Goal: Task Accomplishment & Management: Complete application form

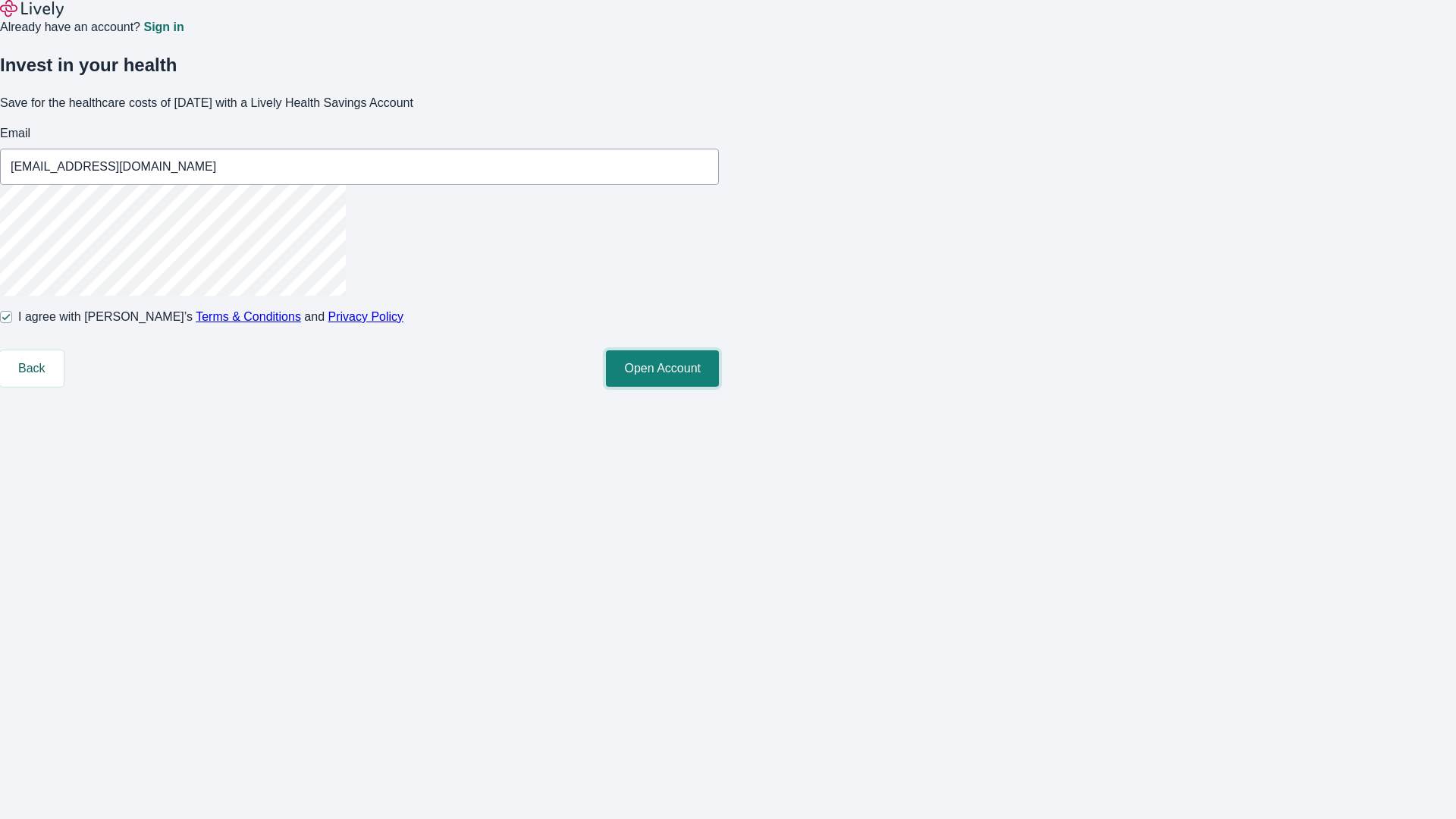
click at [719, 386] on button "Open Account" at bounding box center [661, 368] width 113 height 36
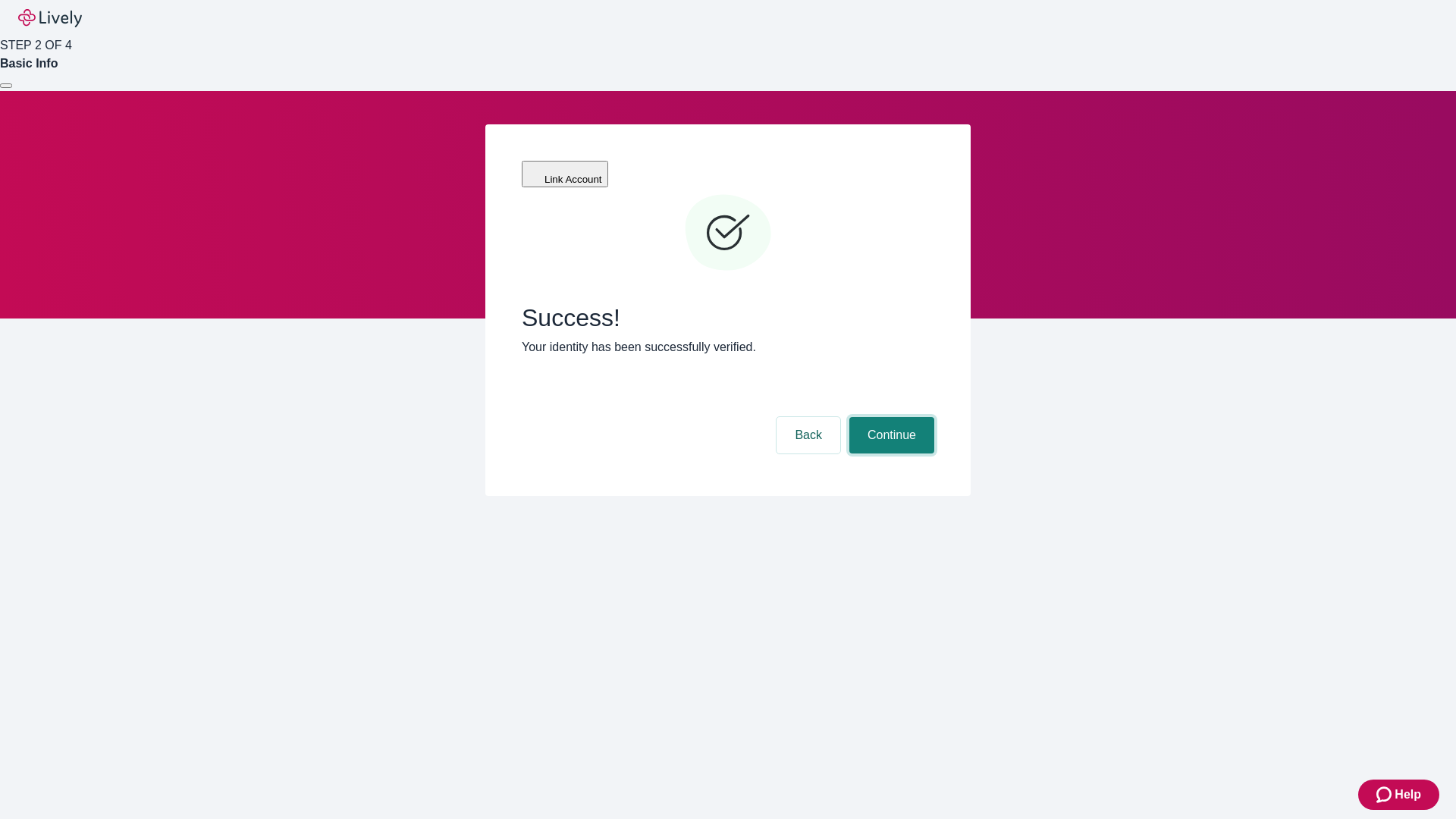
click at [889, 417] on button "Continue" at bounding box center [892, 435] width 85 height 36
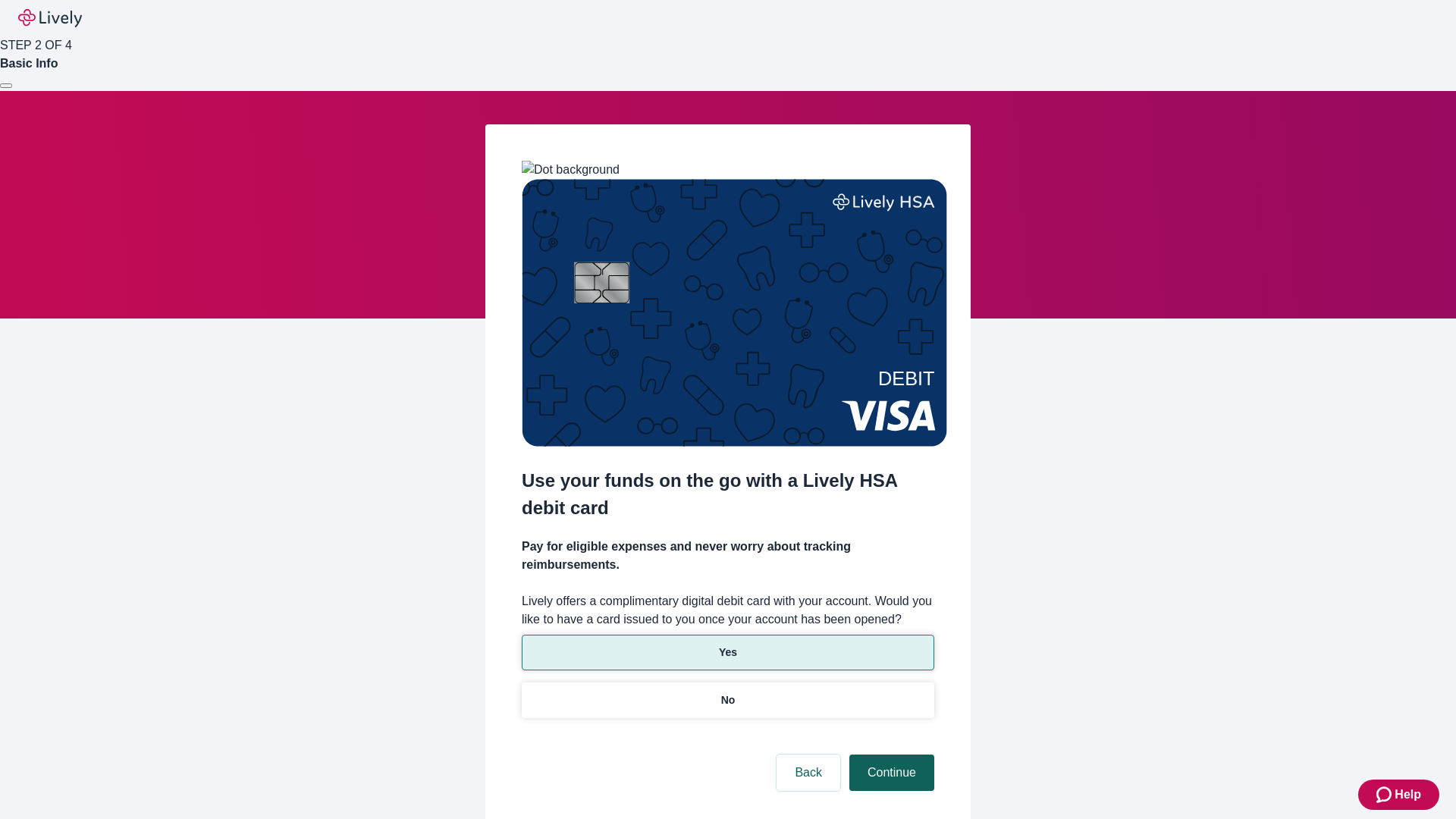
click at [889, 754] on button "Continue" at bounding box center [892, 772] width 85 height 36
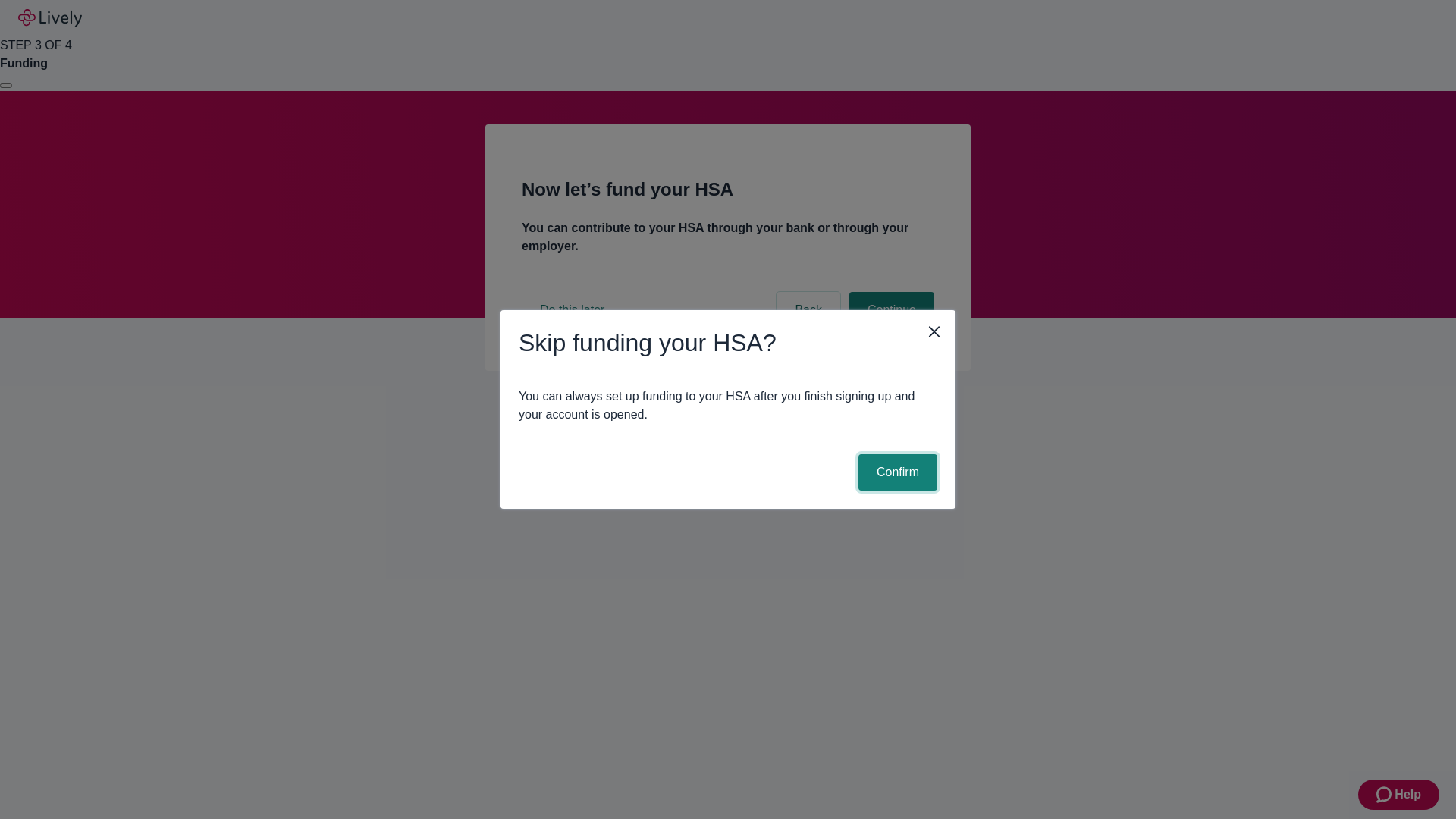
click at [896, 472] on button "Confirm" at bounding box center [898, 472] width 79 height 36
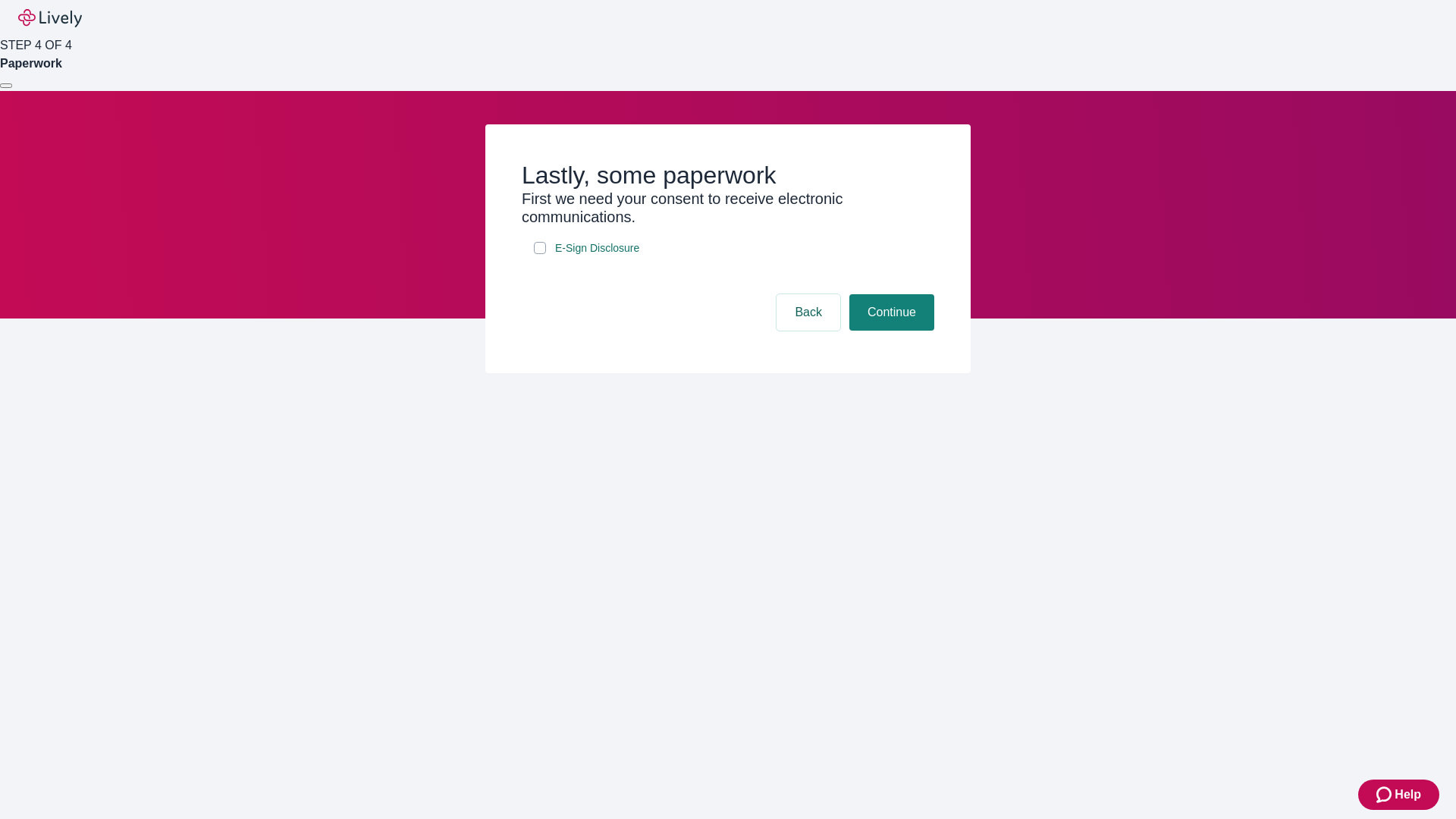
click at [540, 254] on input "E-Sign Disclosure" at bounding box center [539, 248] width 12 height 12
checkbox input "true"
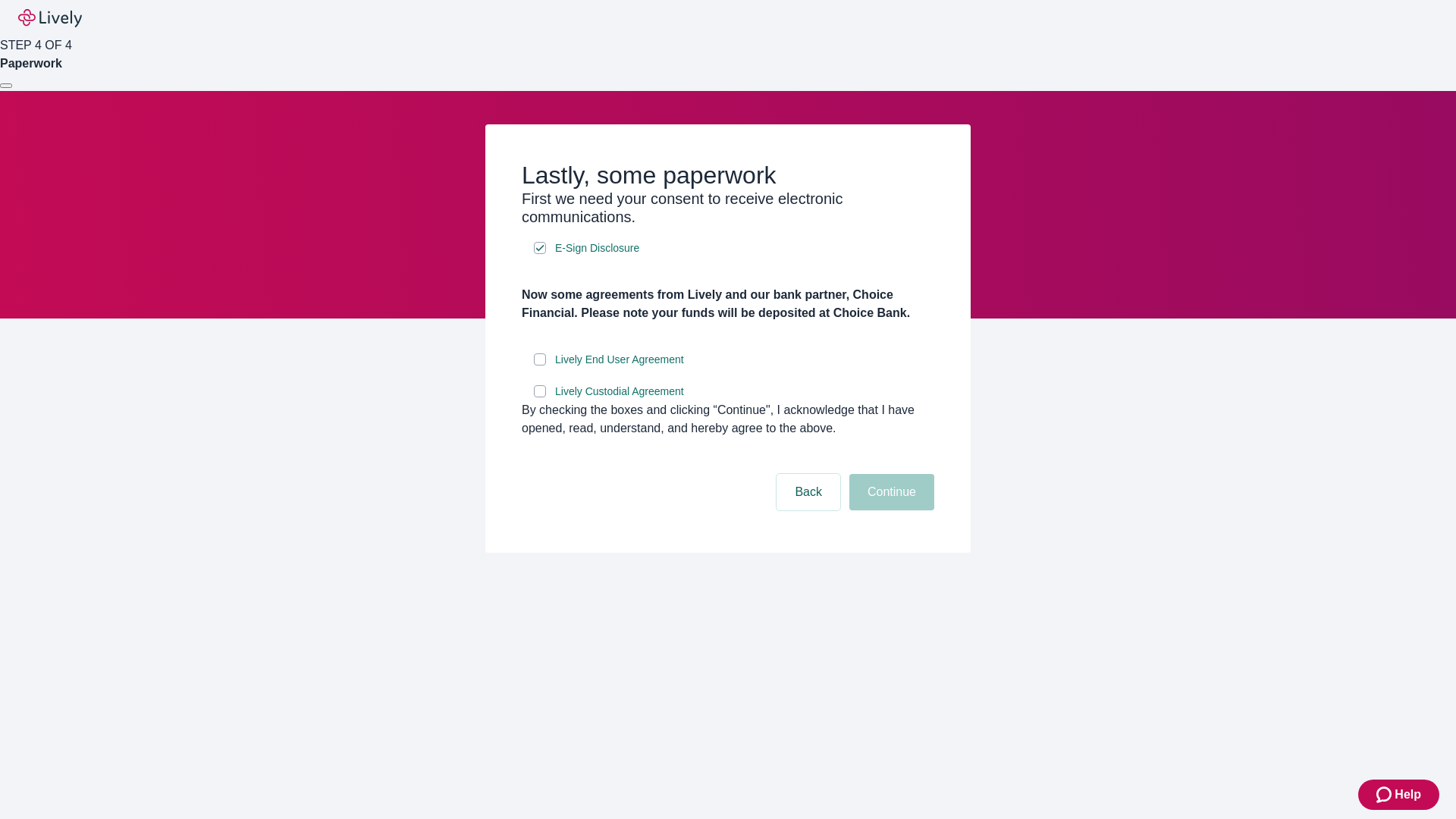
click at [540, 366] on input "Lively End User Agreement" at bounding box center [539, 359] width 12 height 12
checkbox input "true"
click at [540, 397] on input "Lively Custodial Agreement" at bounding box center [539, 391] width 12 height 12
checkbox input "true"
click at [889, 510] on button "Continue" at bounding box center [892, 492] width 85 height 36
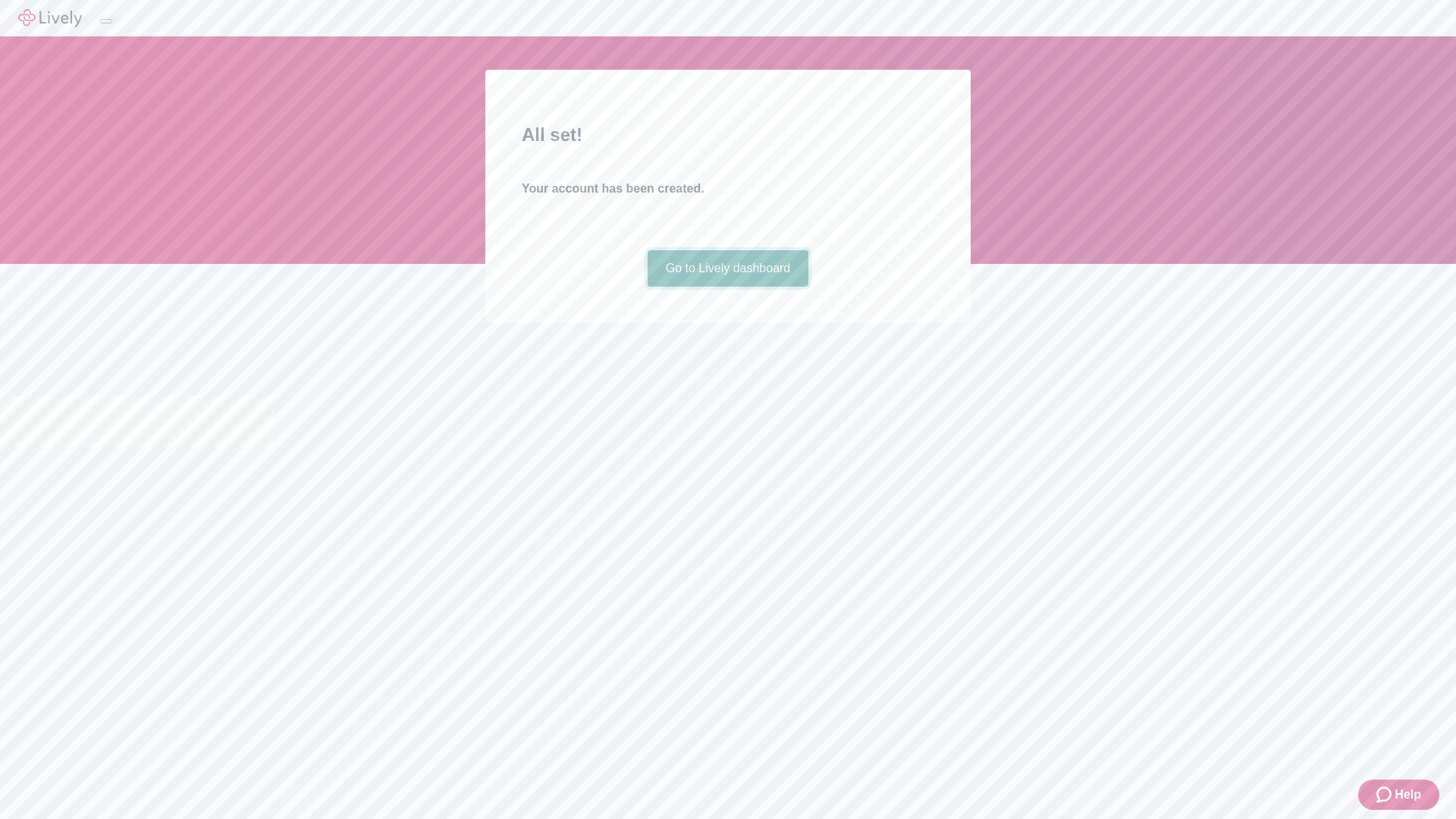
click at [727, 287] on link "Go to Lively dashboard" at bounding box center [728, 268] width 162 height 36
